Goal: Register for event/course

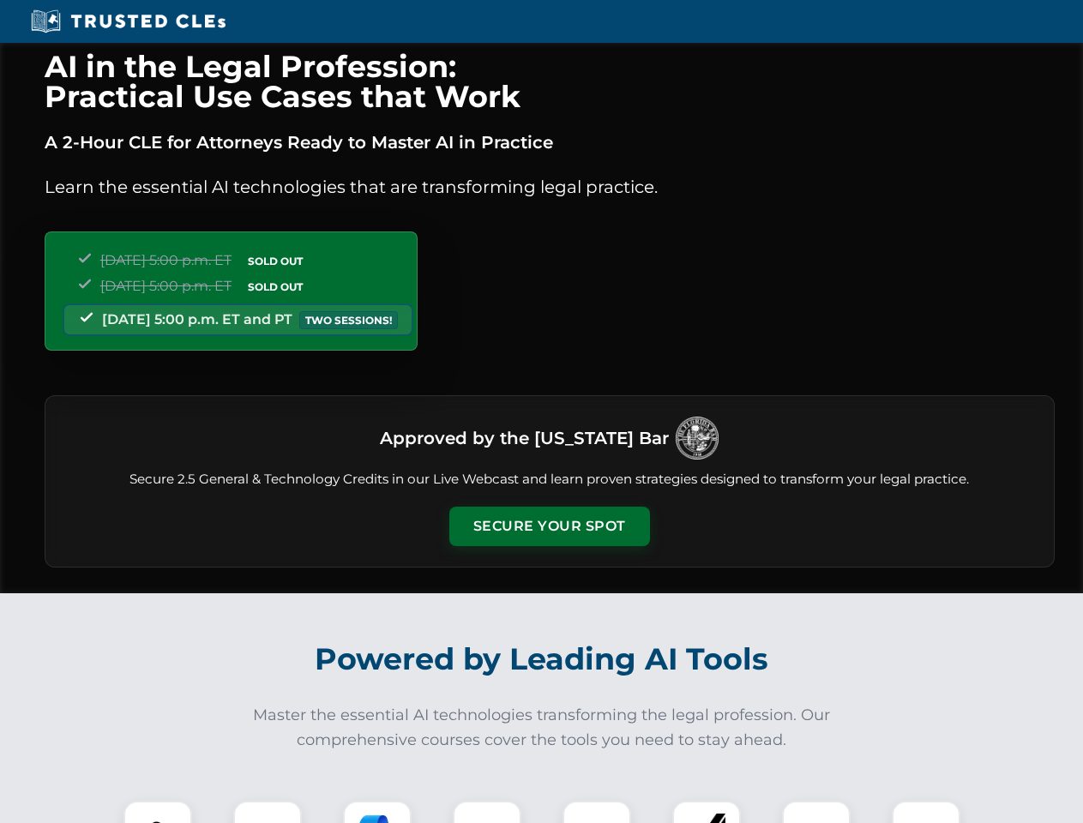
click at [549, 527] on button "Secure Your Spot" at bounding box center [549, 526] width 201 height 39
click at [158, 812] on img at bounding box center [158, 836] width 50 height 50
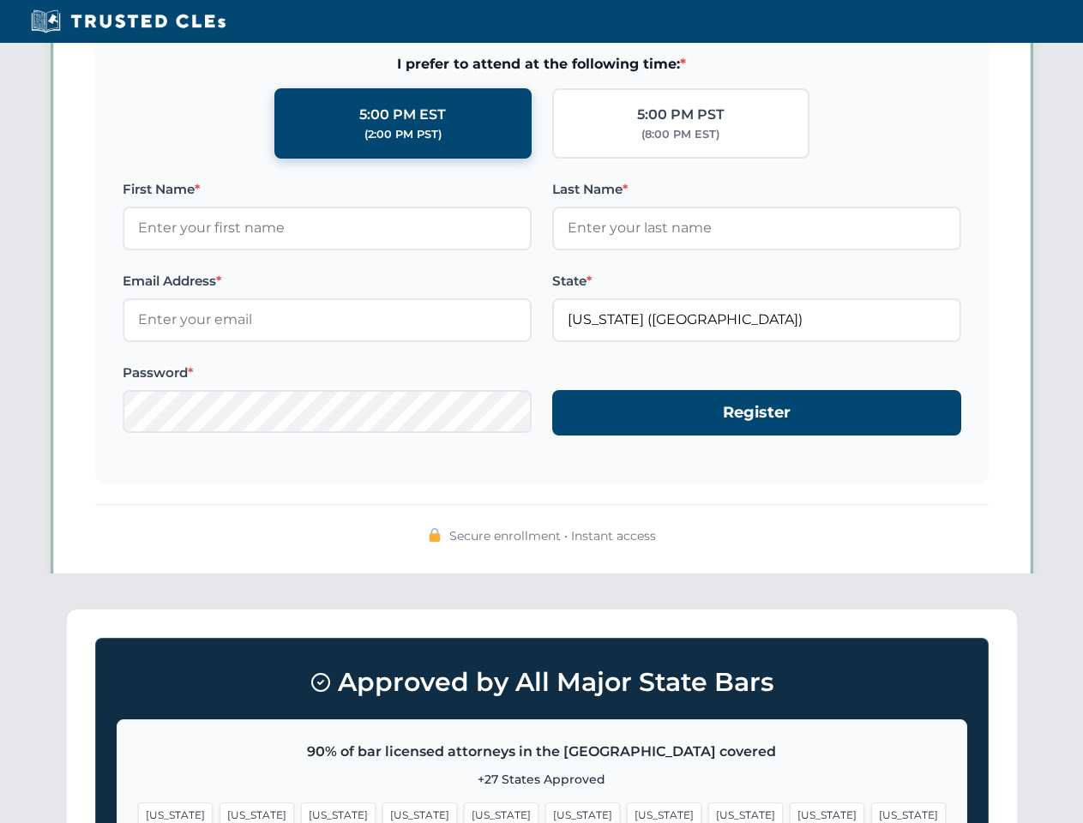
click at [627, 812] on span "[US_STATE]" at bounding box center [664, 815] width 75 height 25
click at [790, 812] on span "[US_STATE]" at bounding box center [827, 815] width 75 height 25
